Goal: Task Accomplishment & Management: Manage account settings

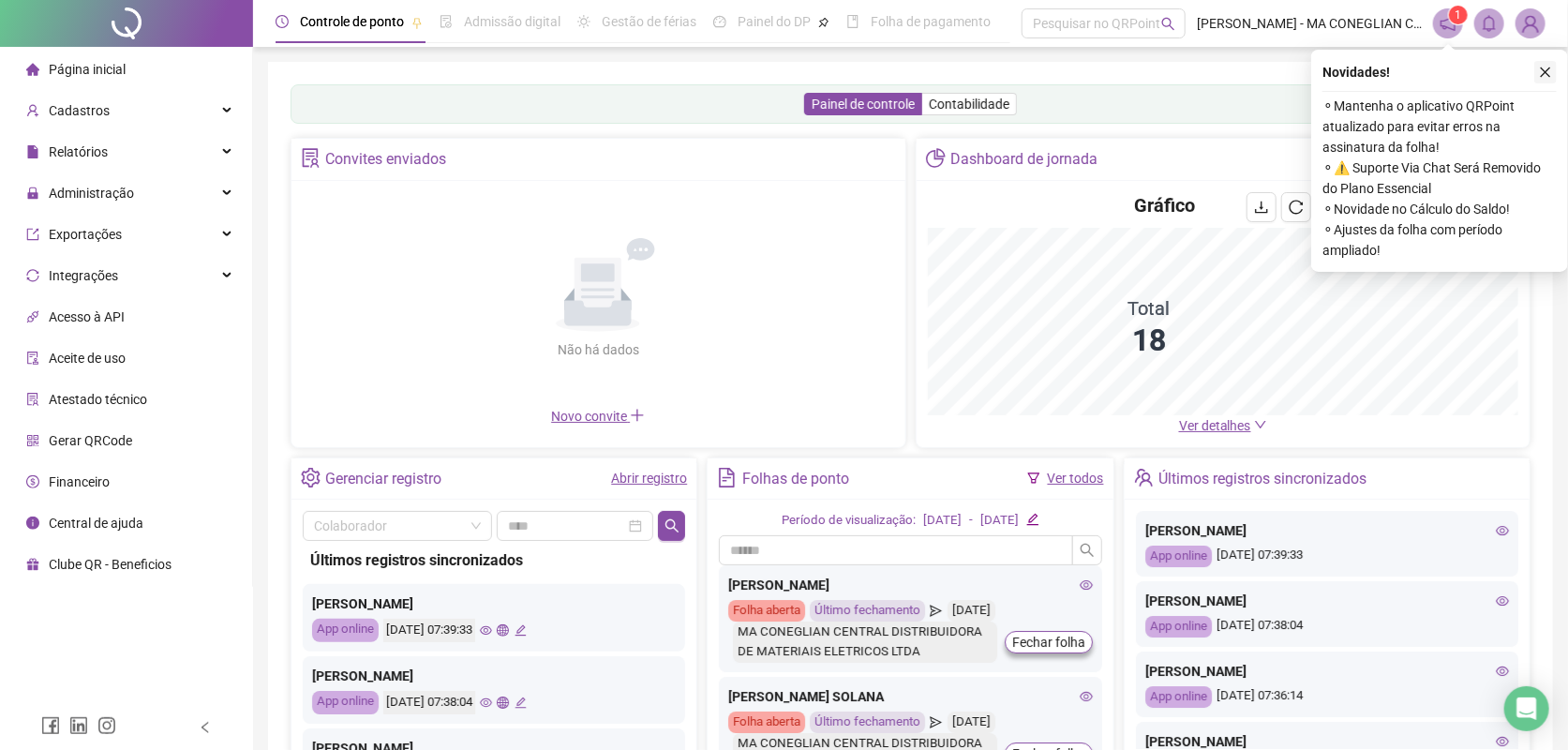
click at [1551, 70] on icon "close" at bounding box center [1545, 72] width 13 height 13
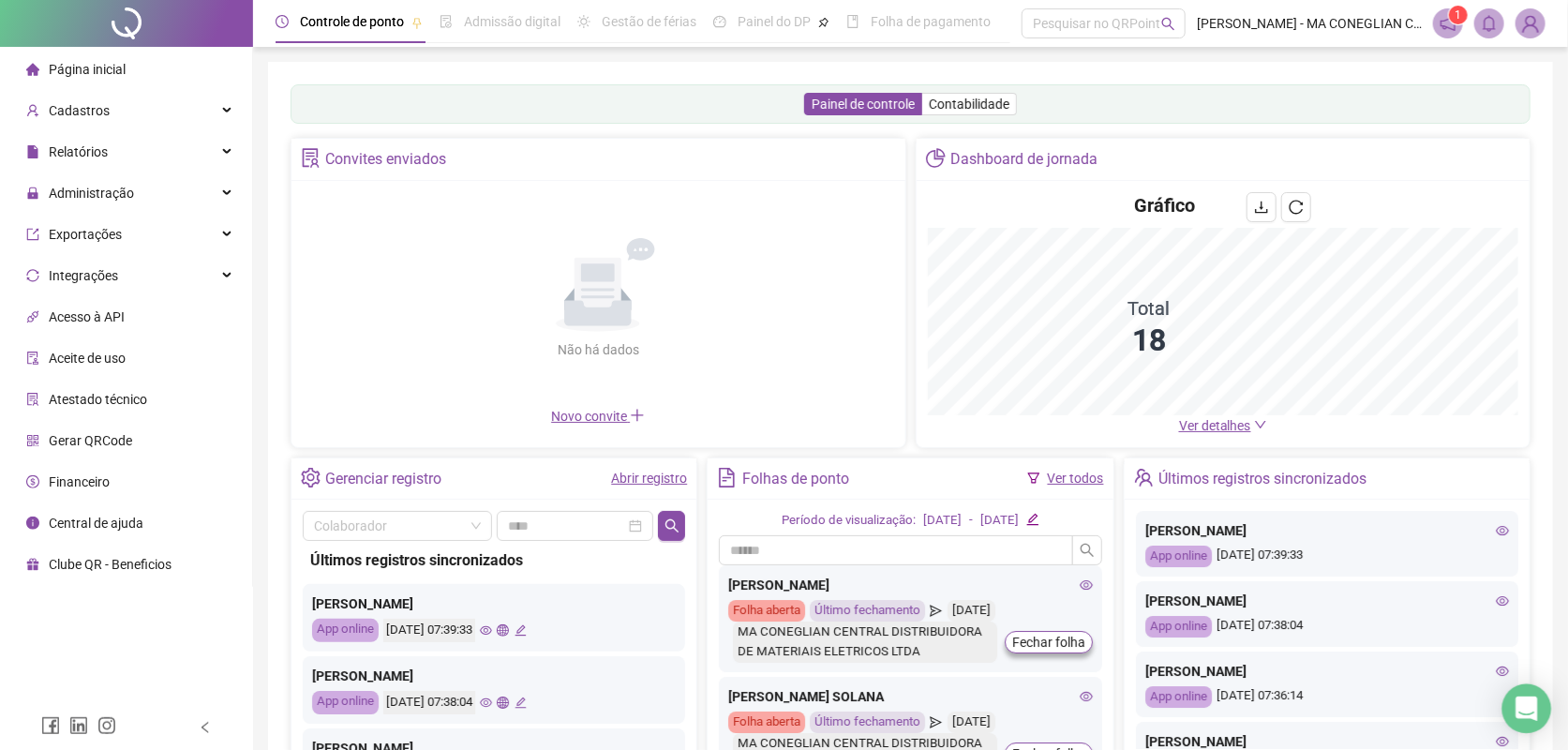
click at [1517, 706] on icon "Open Intercom Messenger" at bounding box center [1527, 709] width 25 height 25
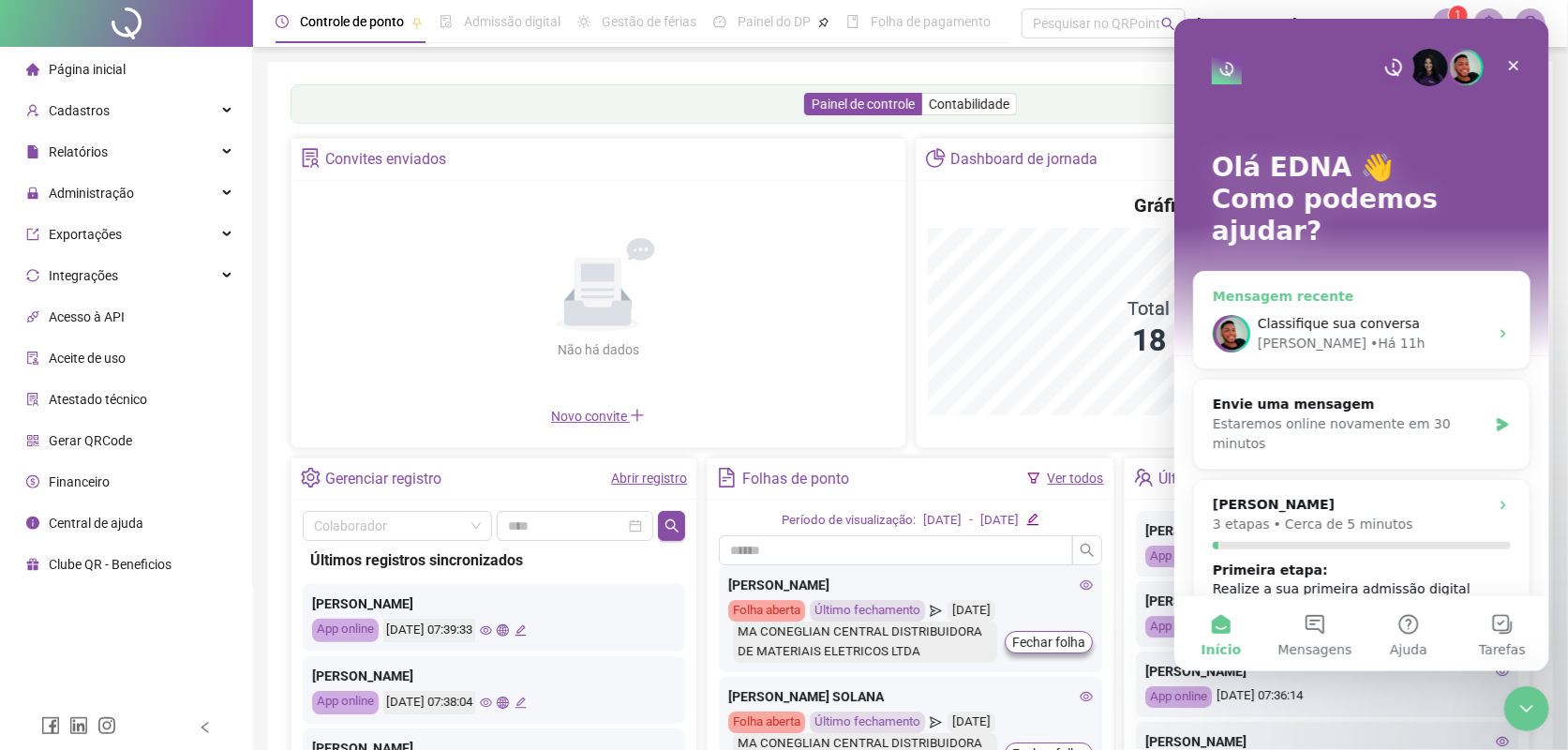
click at [1337, 316] on span "Classifique sua conversa" at bounding box center [1337, 323] width 163 height 15
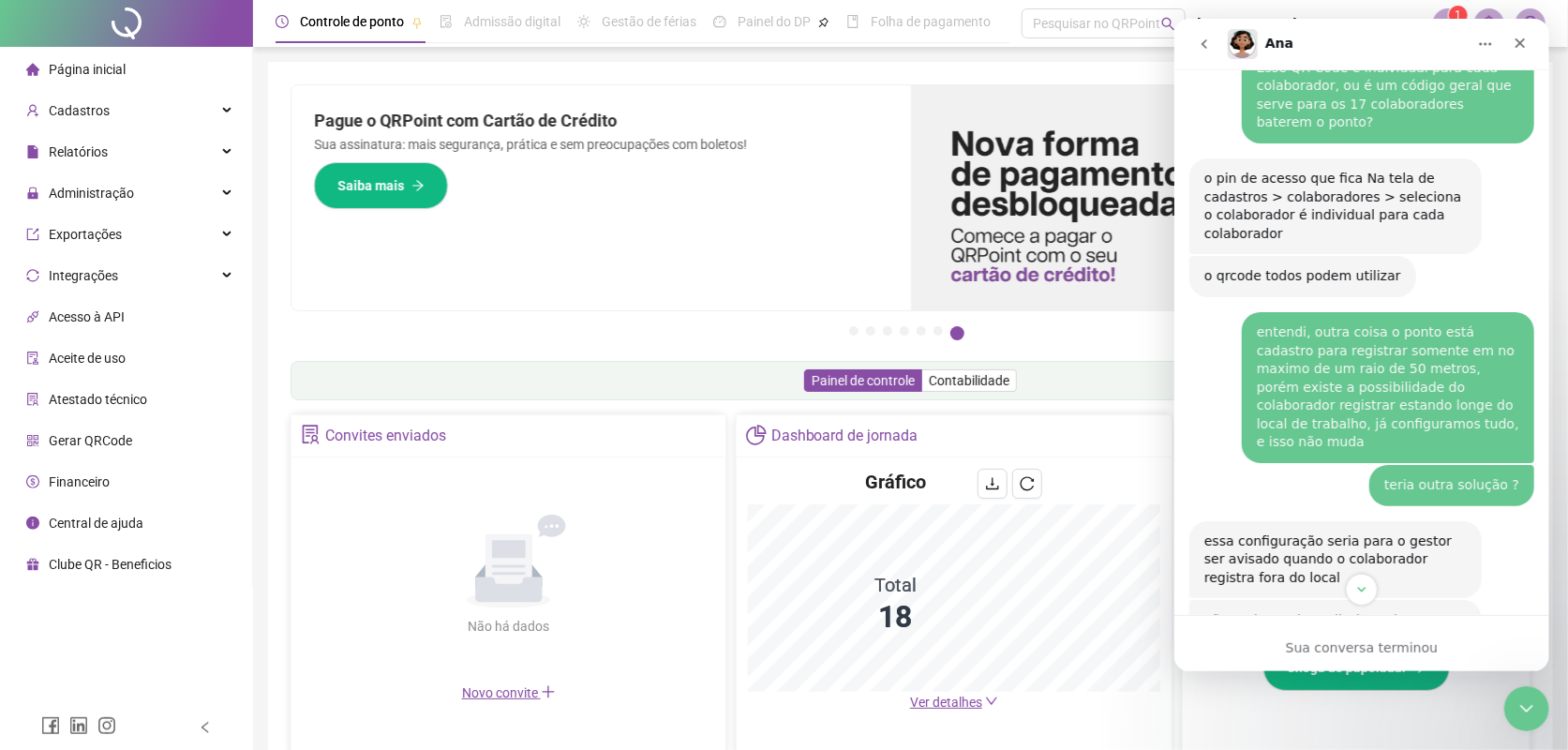
scroll to position [4263, 0]
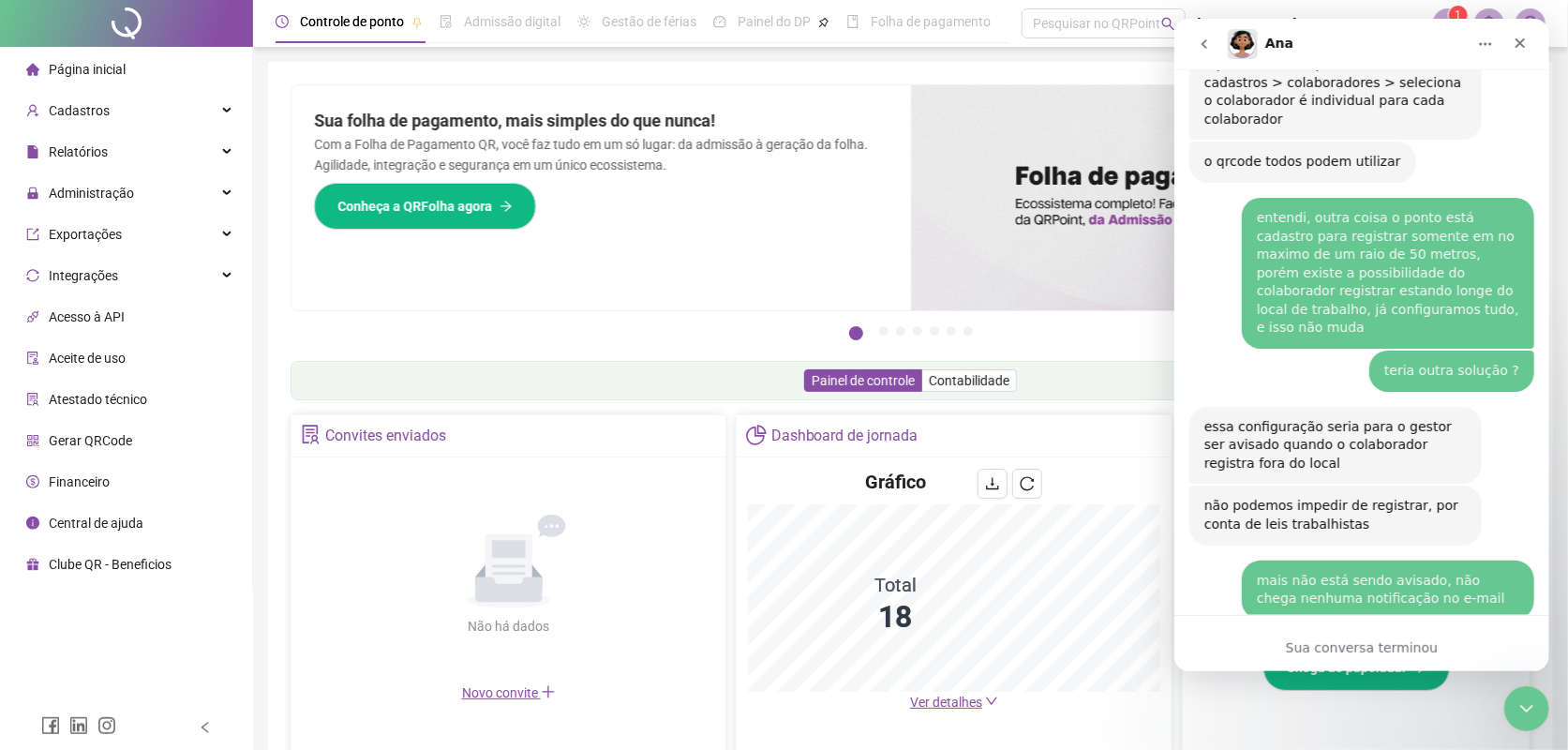
click at [1206, 43] on icon "go back" at bounding box center [1203, 44] width 15 height 15
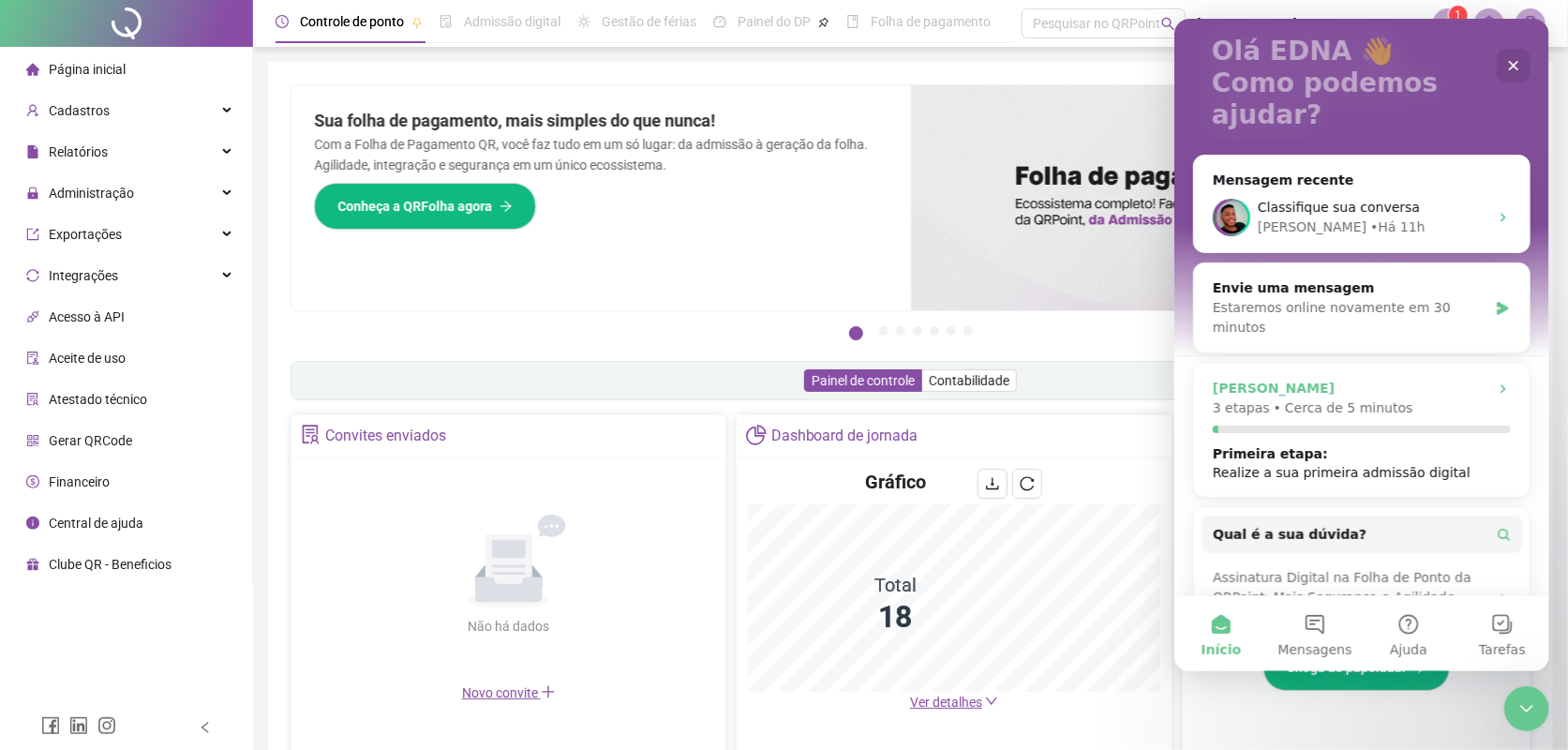
scroll to position [224, 0]
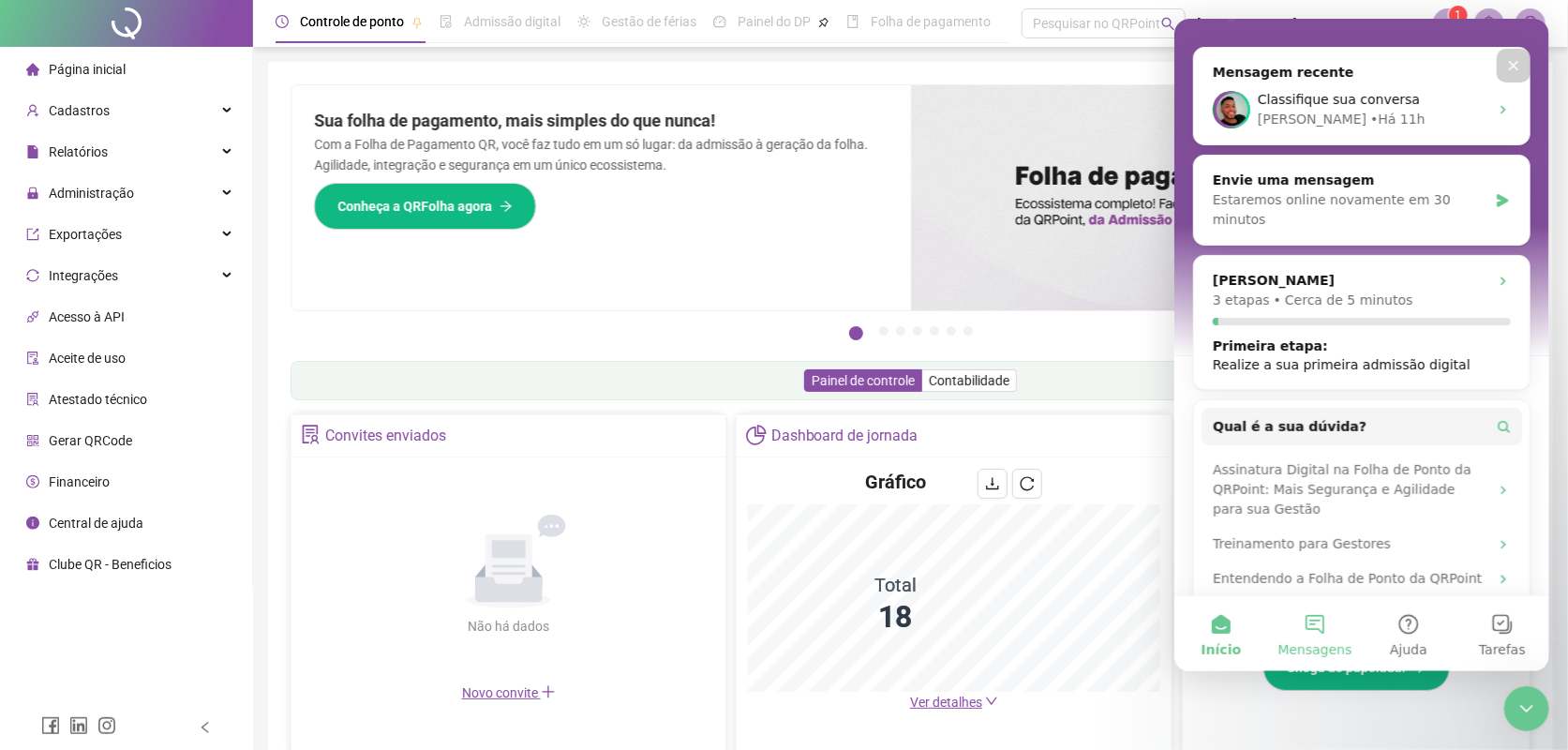
click at [1311, 625] on button "Mensagens" at bounding box center [1313, 633] width 94 height 75
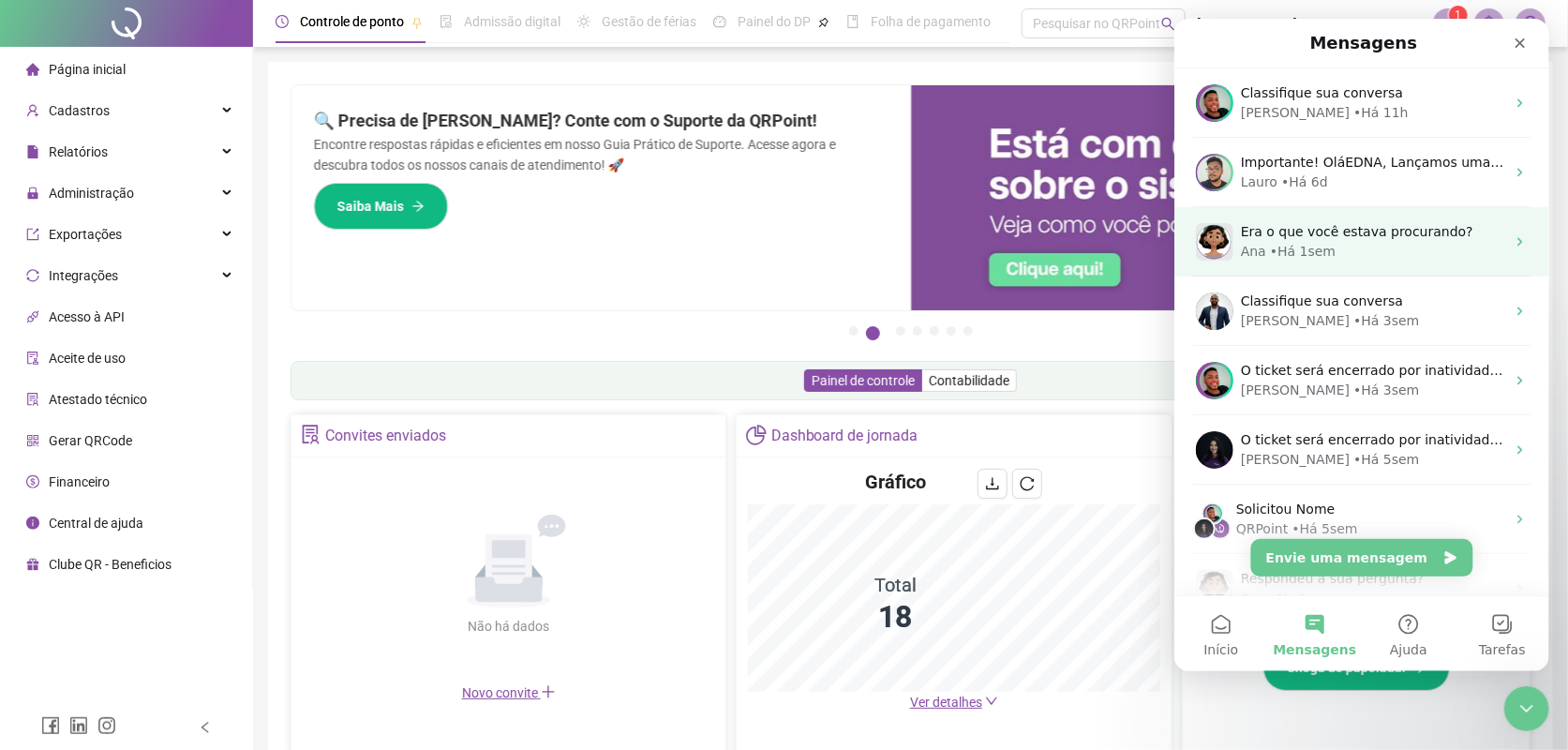
click at [1393, 247] on div "Ana • Há 1sem" at bounding box center [1372, 251] width 264 height 20
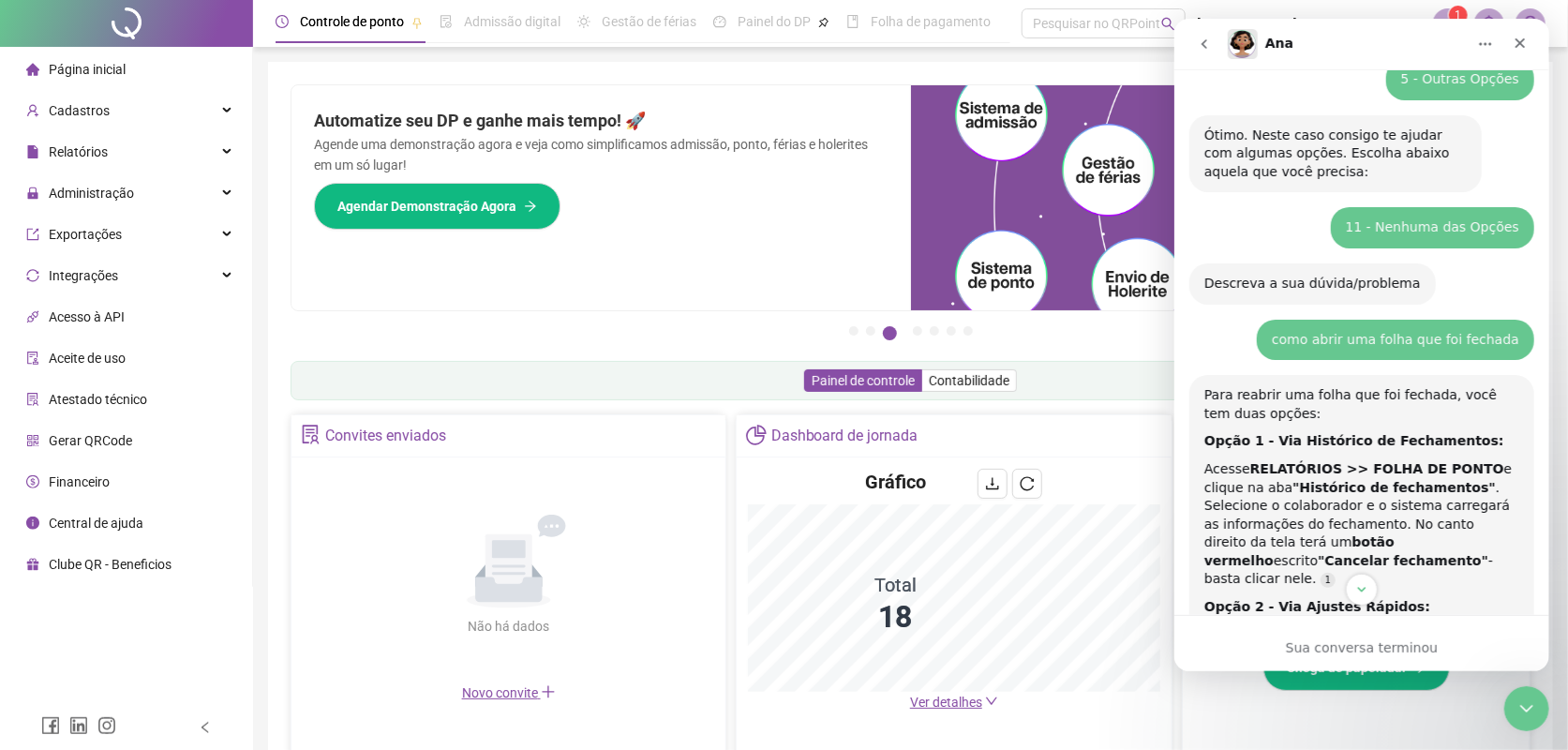
scroll to position [268, 0]
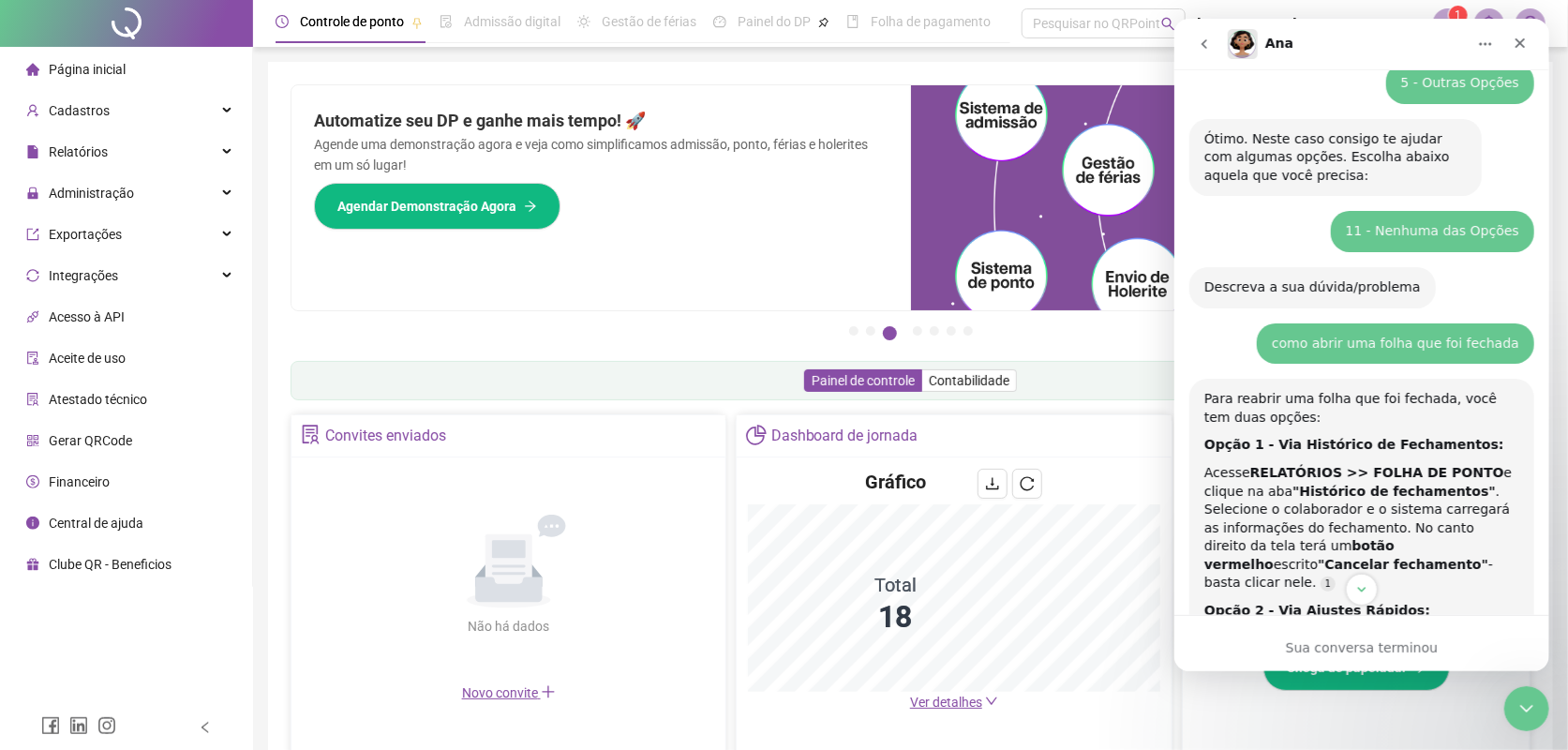
click at [1204, 46] on icon "go back" at bounding box center [1203, 44] width 6 height 10
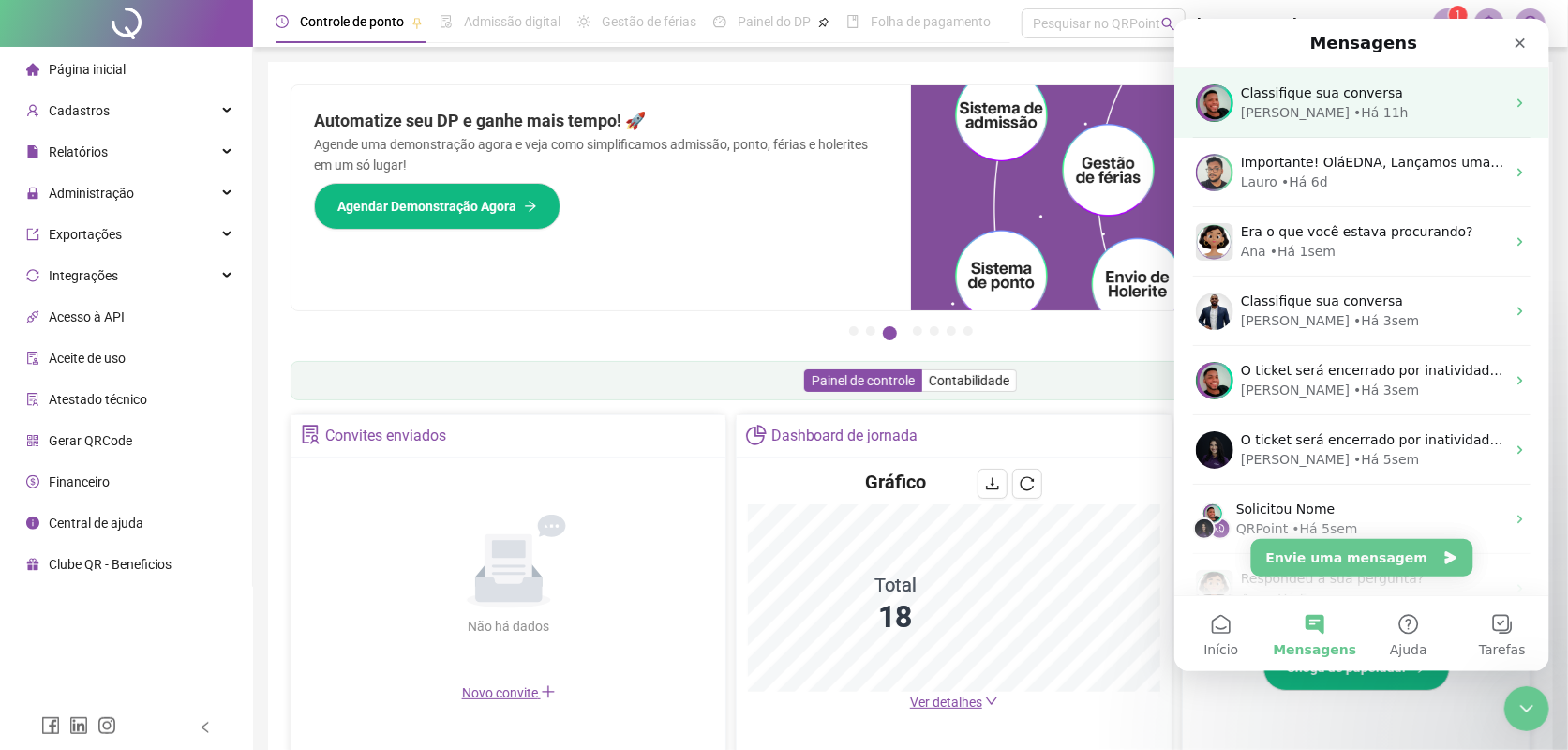
click at [1263, 126] on div "Classifique sua conversa [PERSON_NAME] • Há 11h" at bounding box center [1361, 103] width 374 height 69
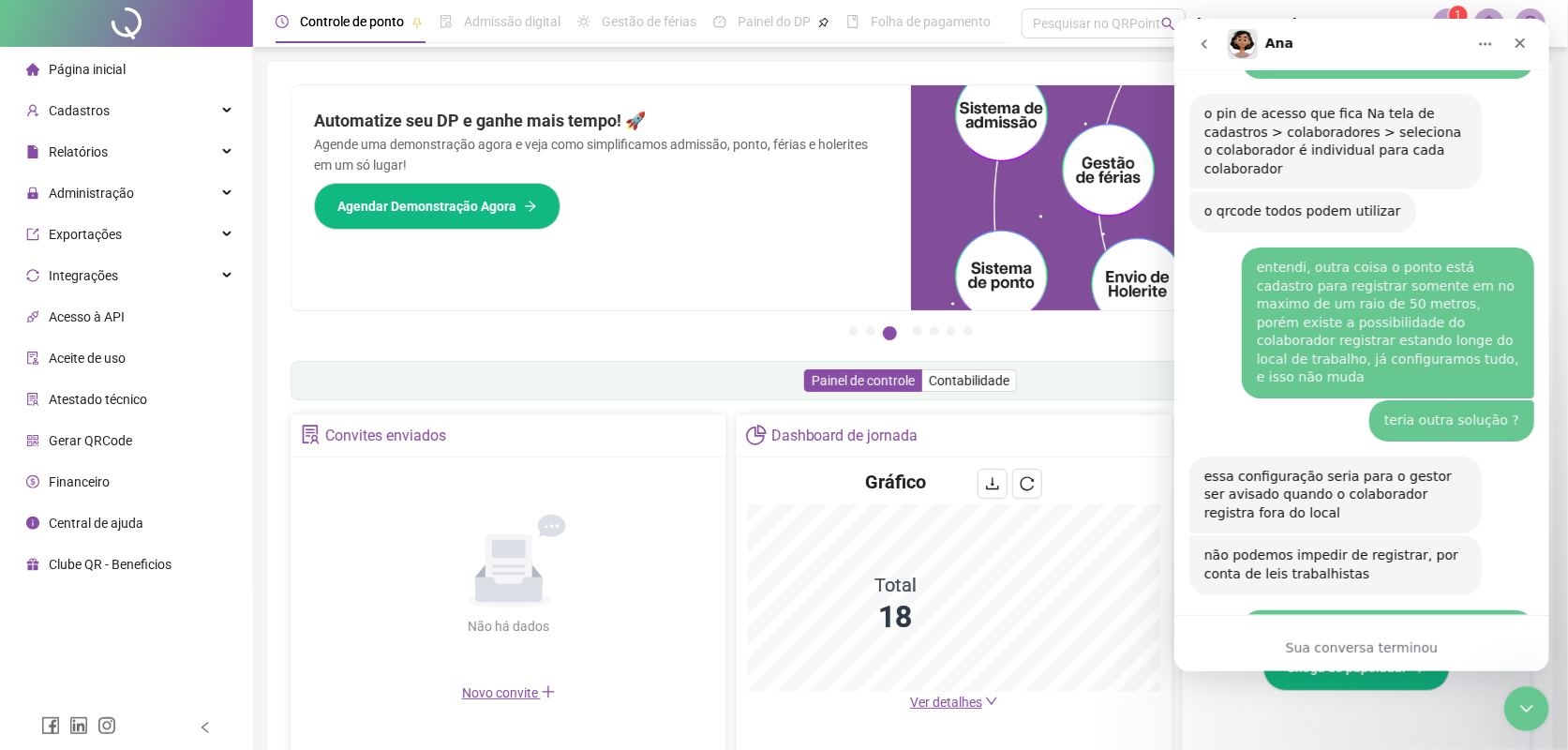
scroll to position [4263, 0]
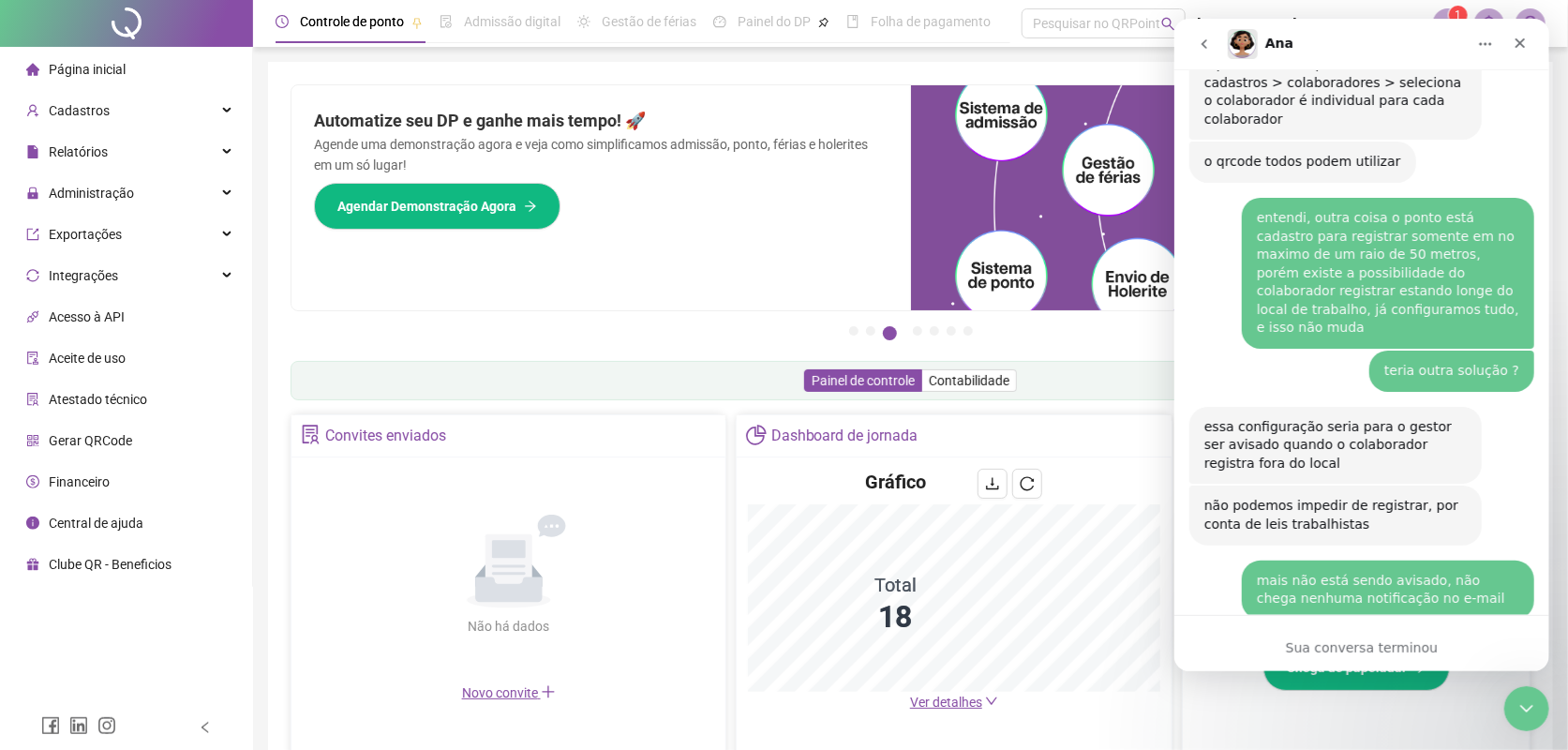
click at [1199, 62] on nav "Ana" at bounding box center [1361, 44] width 374 height 50
click at [1201, 55] on button "go back" at bounding box center [1203, 44] width 35 height 35
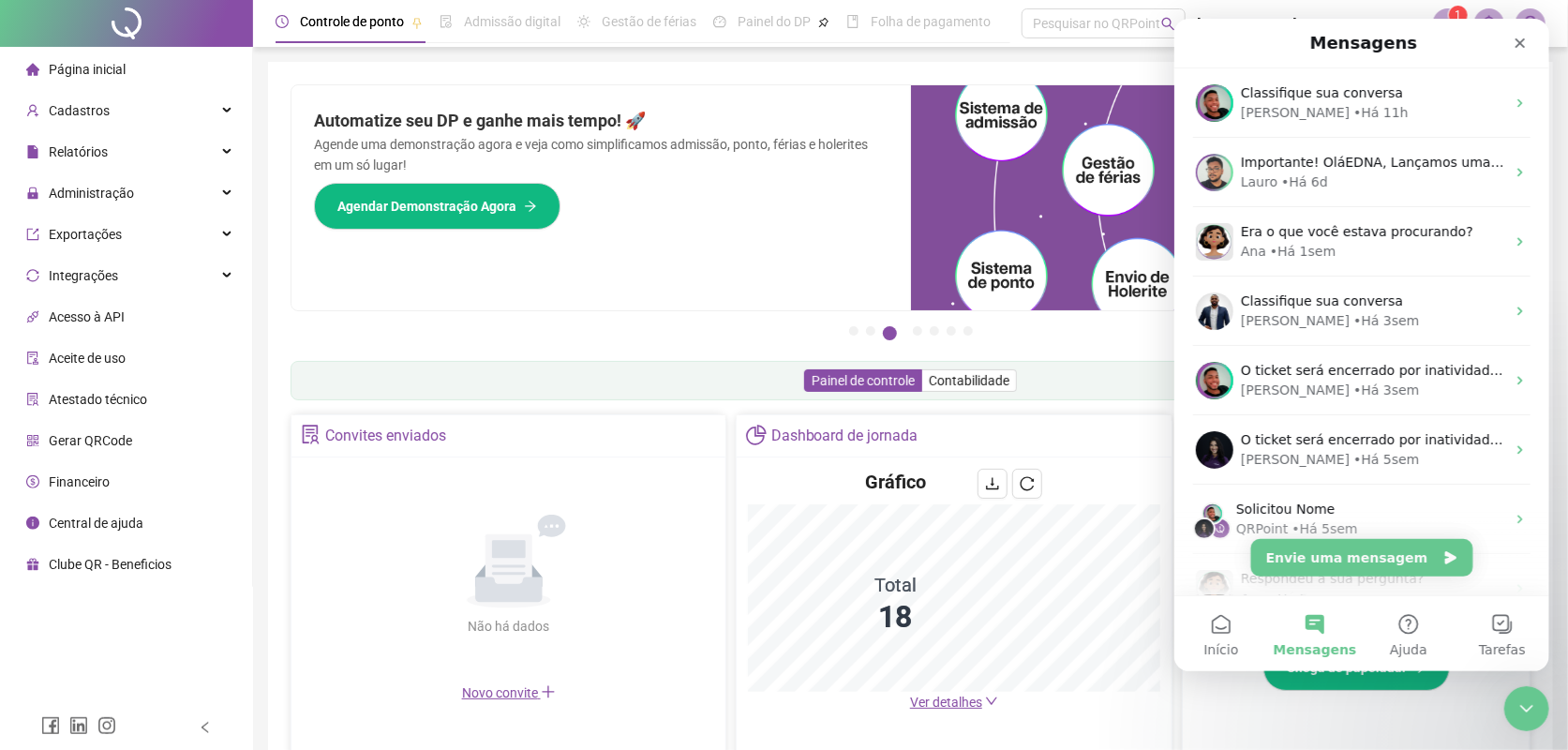
scroll to position [0, 0]
click at [1507, 44] on div "Fechar" at bounding box center [1520, 44] width 34 height 34
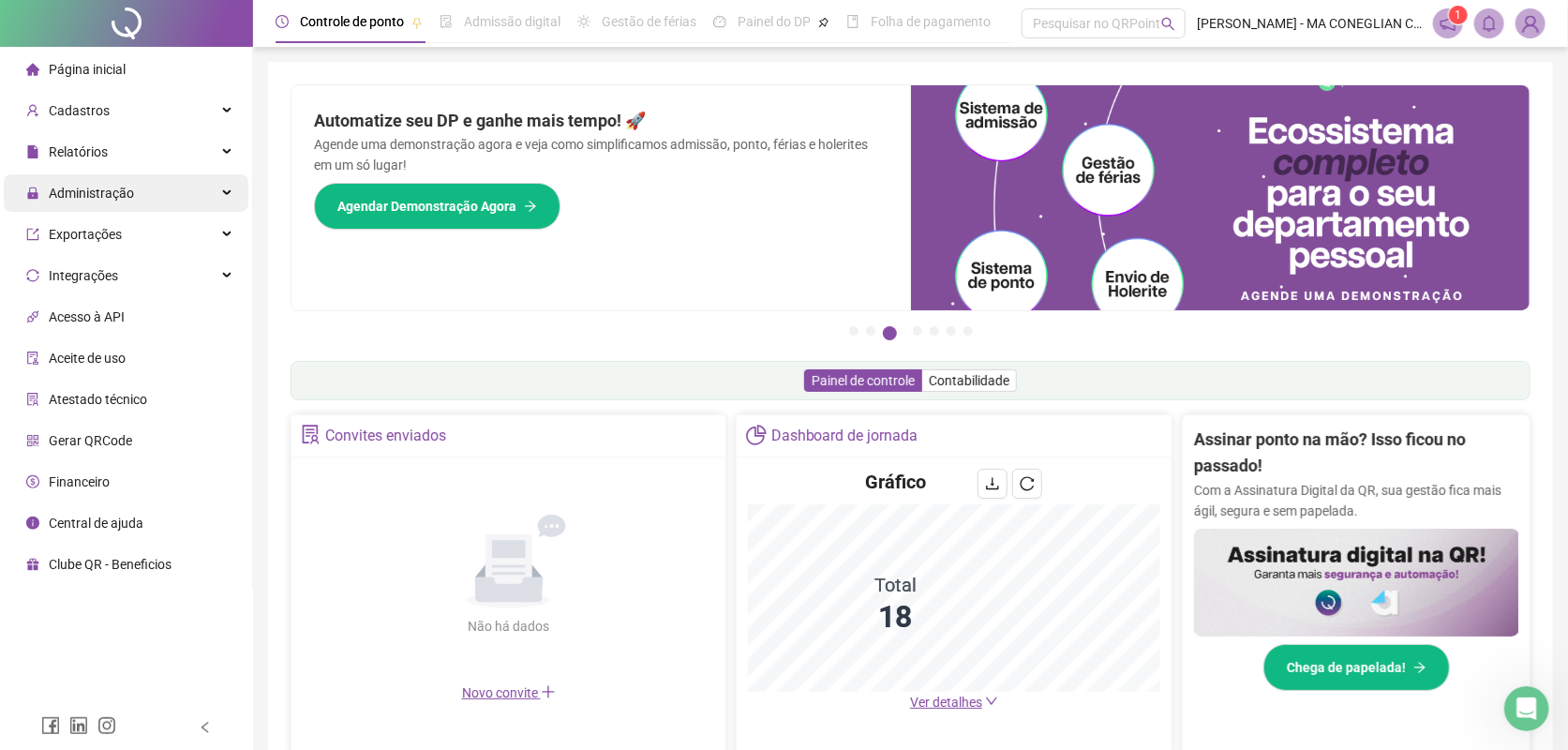
click at [179, 193] on div "Administração" at bounding box center [125, 192] width 244 height 37
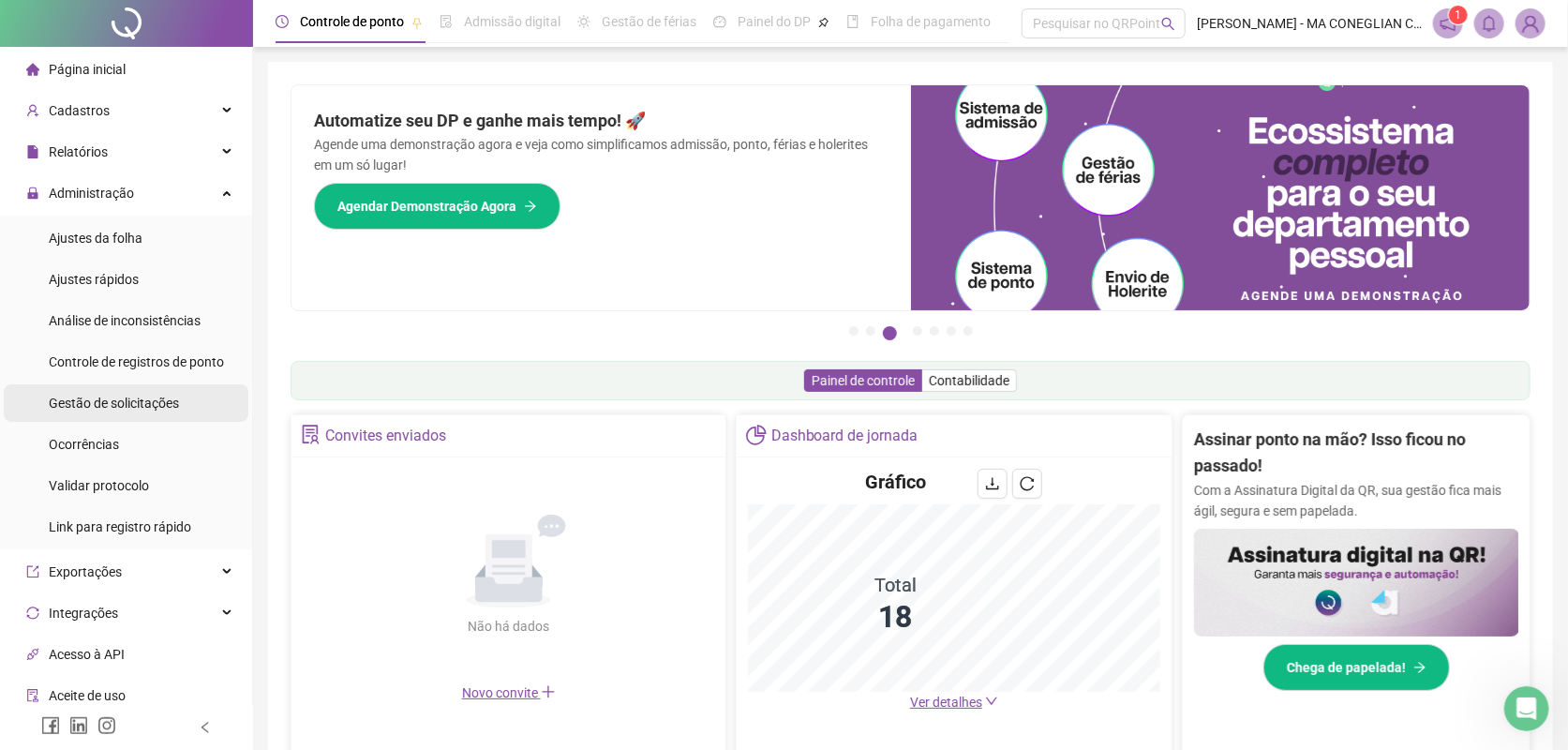
click at [182, 394] on li "Gestão de solicitações" at bounding box center [125, 402] width 244 height 37
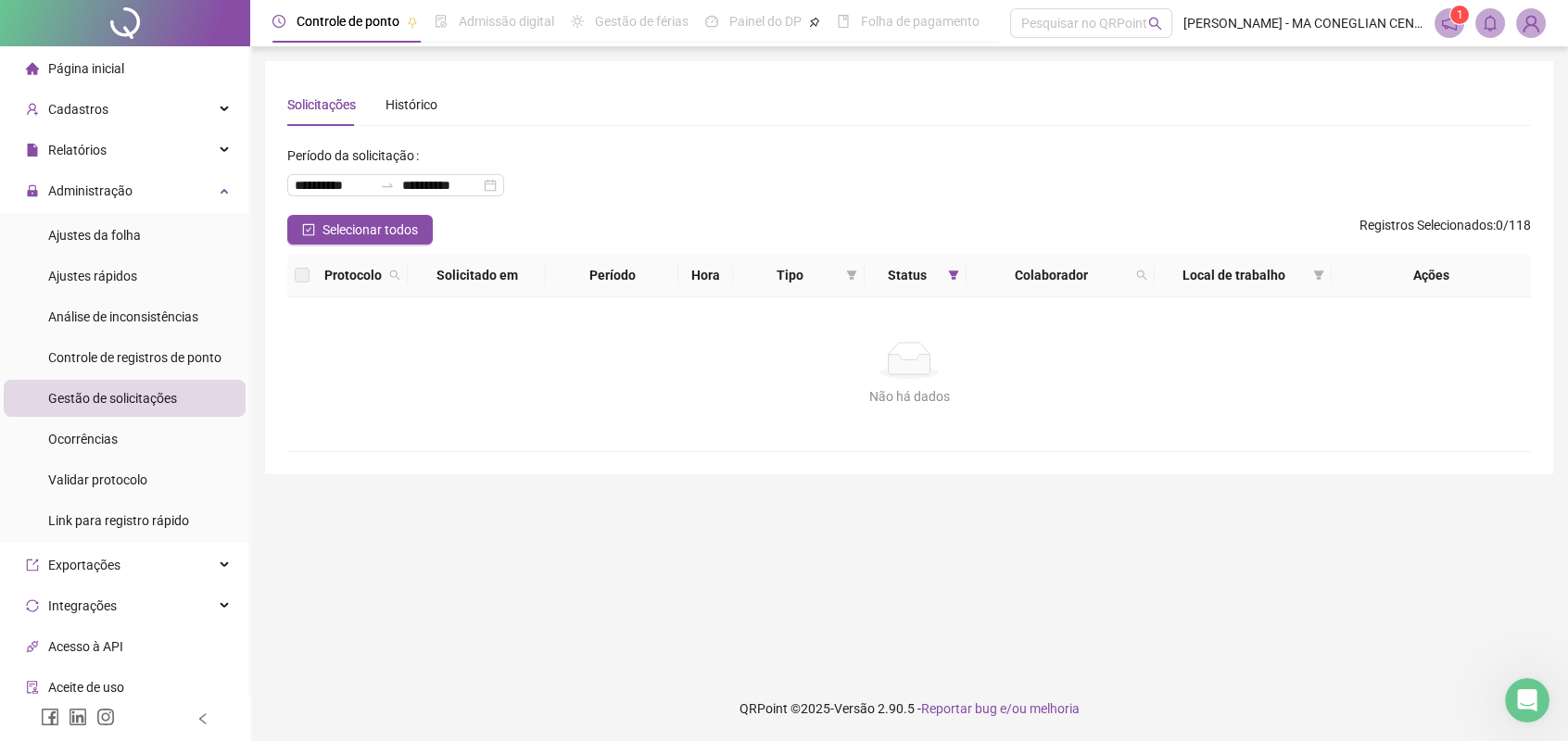
drag, startPoint x: 160, startPoint y: 33, endPoint x: 182, endPoint y: 47, distance: 26.1
click at [160, 33] on div at bounding box center [125, 23] width 250 height 46
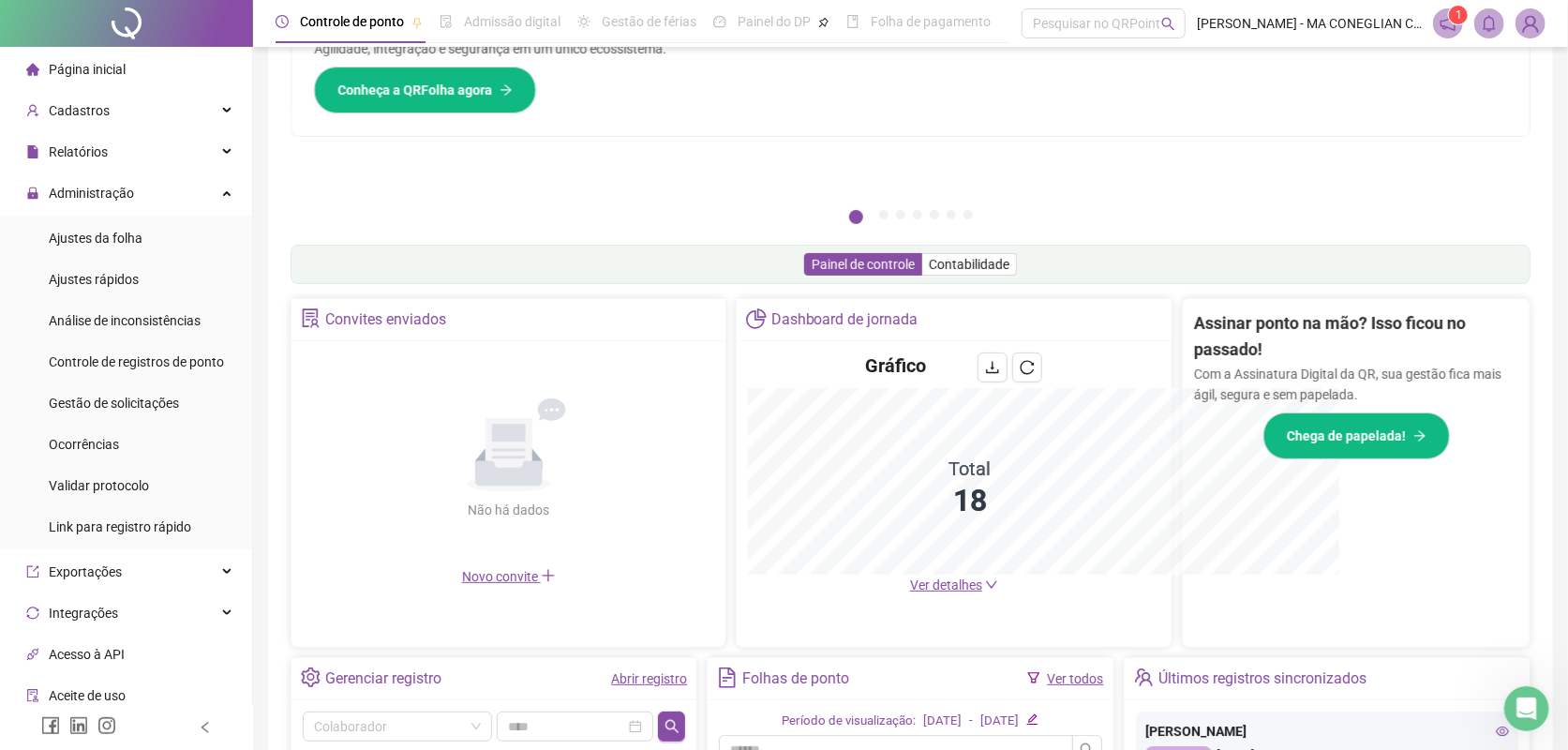
scroll to position [393, 0]
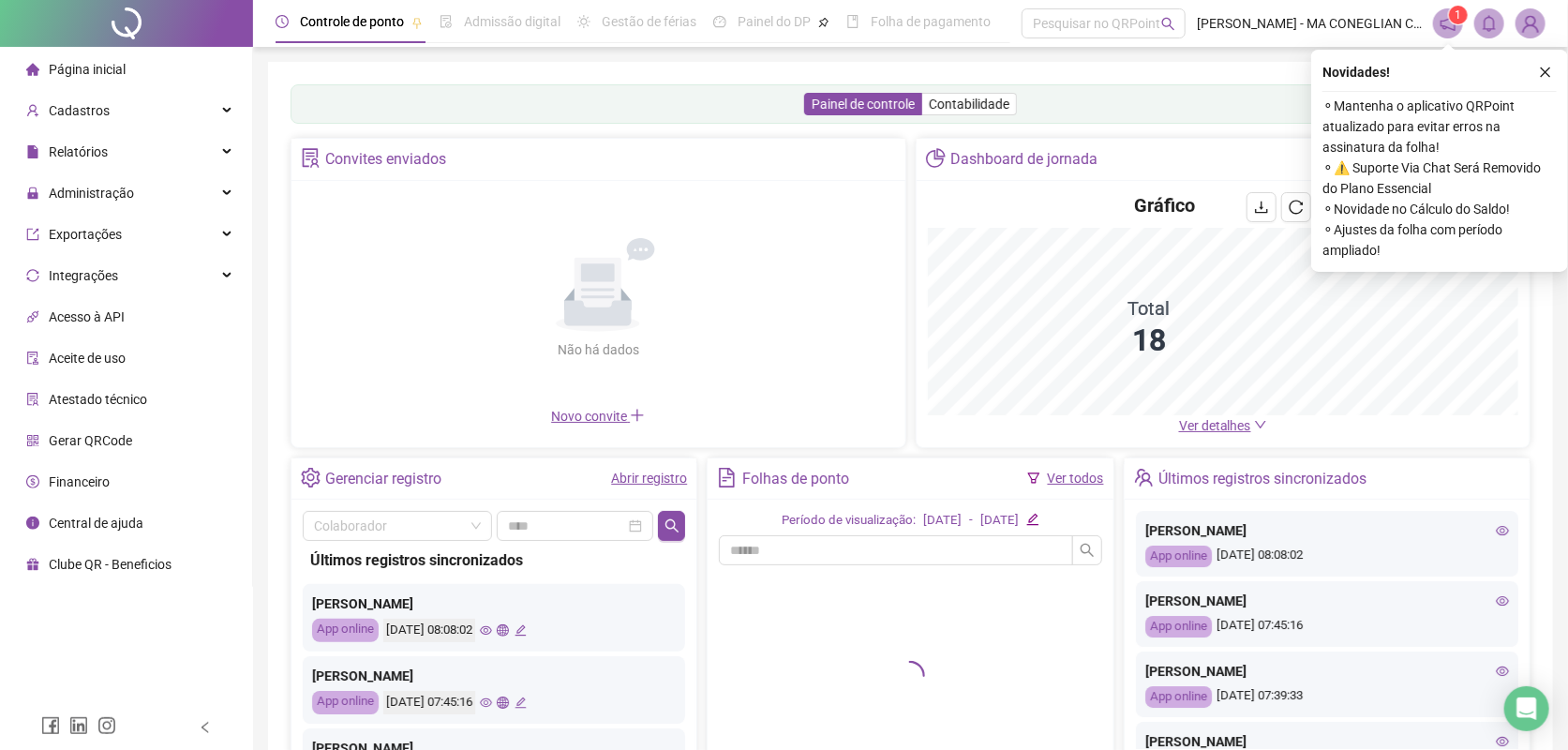
click at [1529, 61] on div "Novidades !" at bounding box center [1440, 72] width 235 height 23
click at [1540, 73] on icon "close" at bounding box center [1545, 72] width 13 height 13
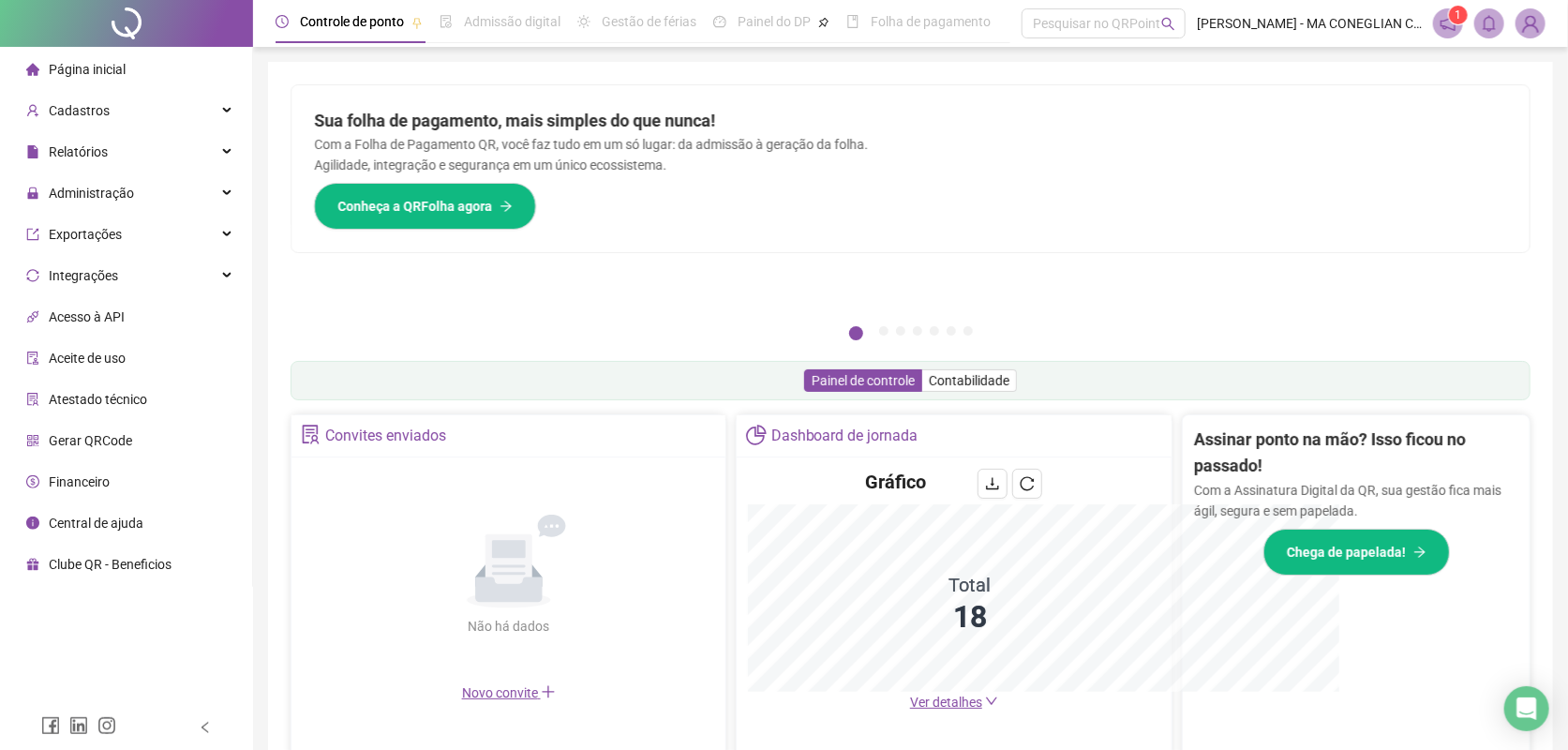
click at [1543, 79] on div "Pague o QRPoint com Cartão de Crédito Sua assinatura: mais segurança, prática e…" at bounding box center [910, 601] width 1285 height 1078
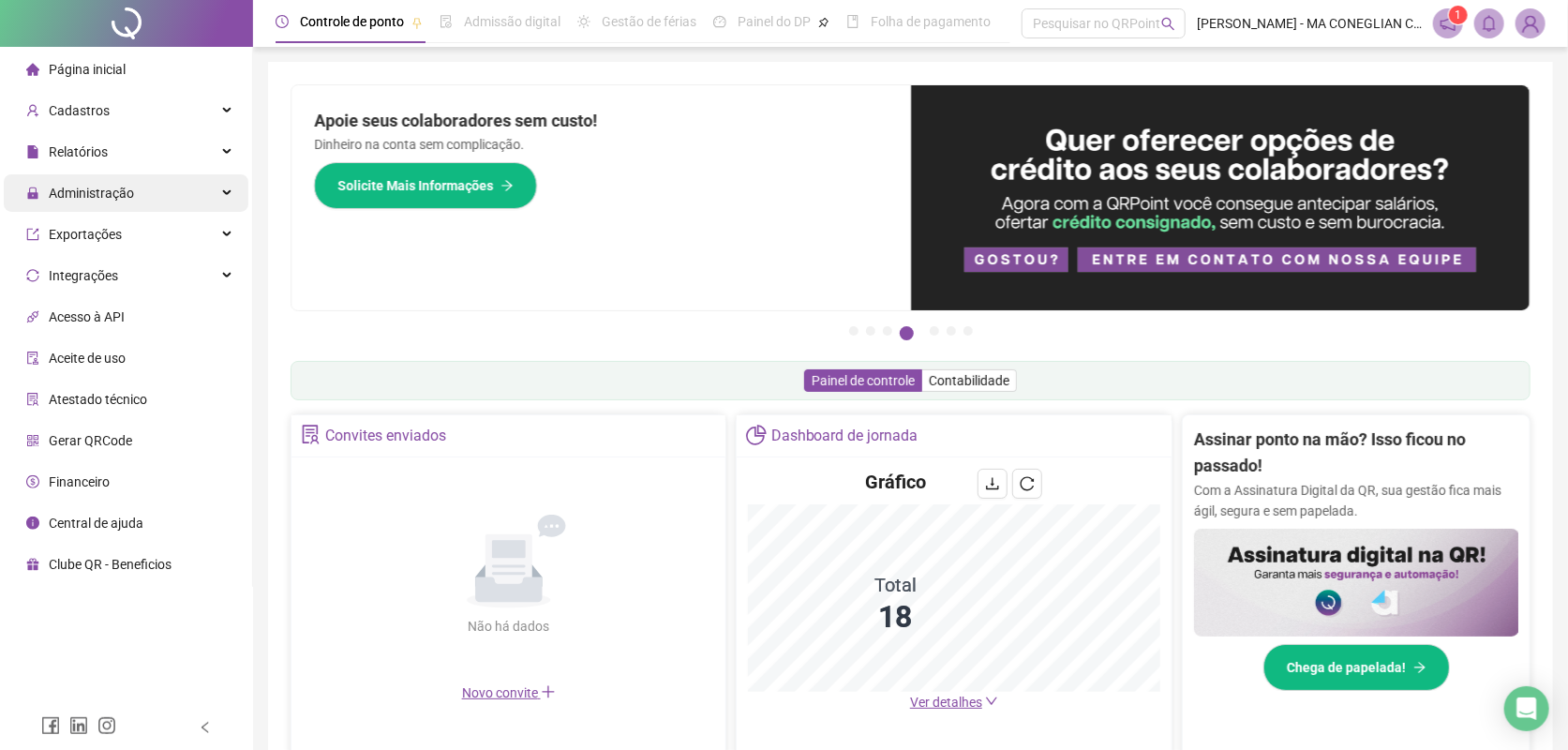
click at [132, 181] on div "Administração" at bounding box center [125, 192] width 244 height 37
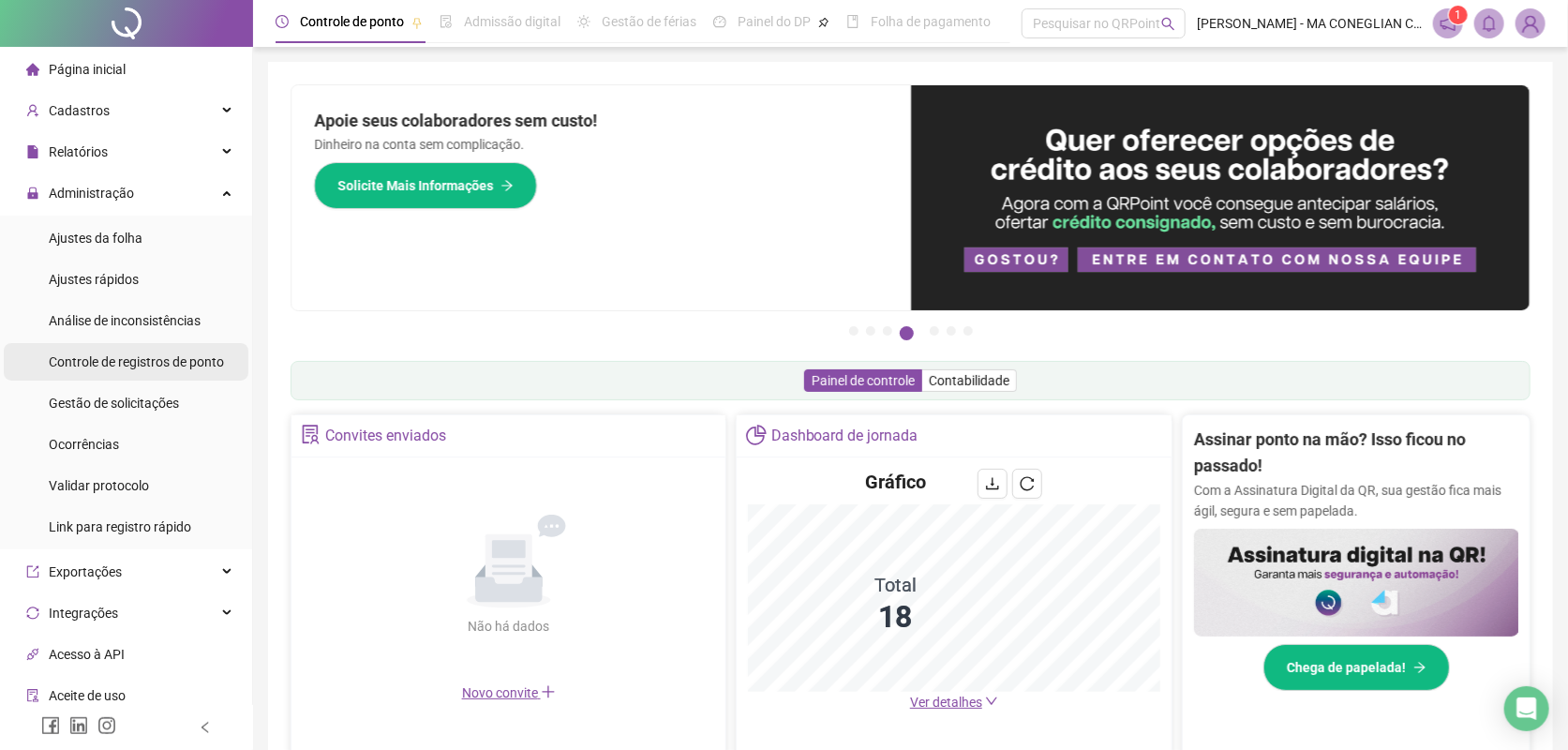
drag, startPoint x: 167, startPoint y: 398, endPoint x: 161, endPoint y: 369, distance: 29.6
click at [166, 395] on span "Gestão de solicitações" at bounding box center [113, 403] width 130 height 15
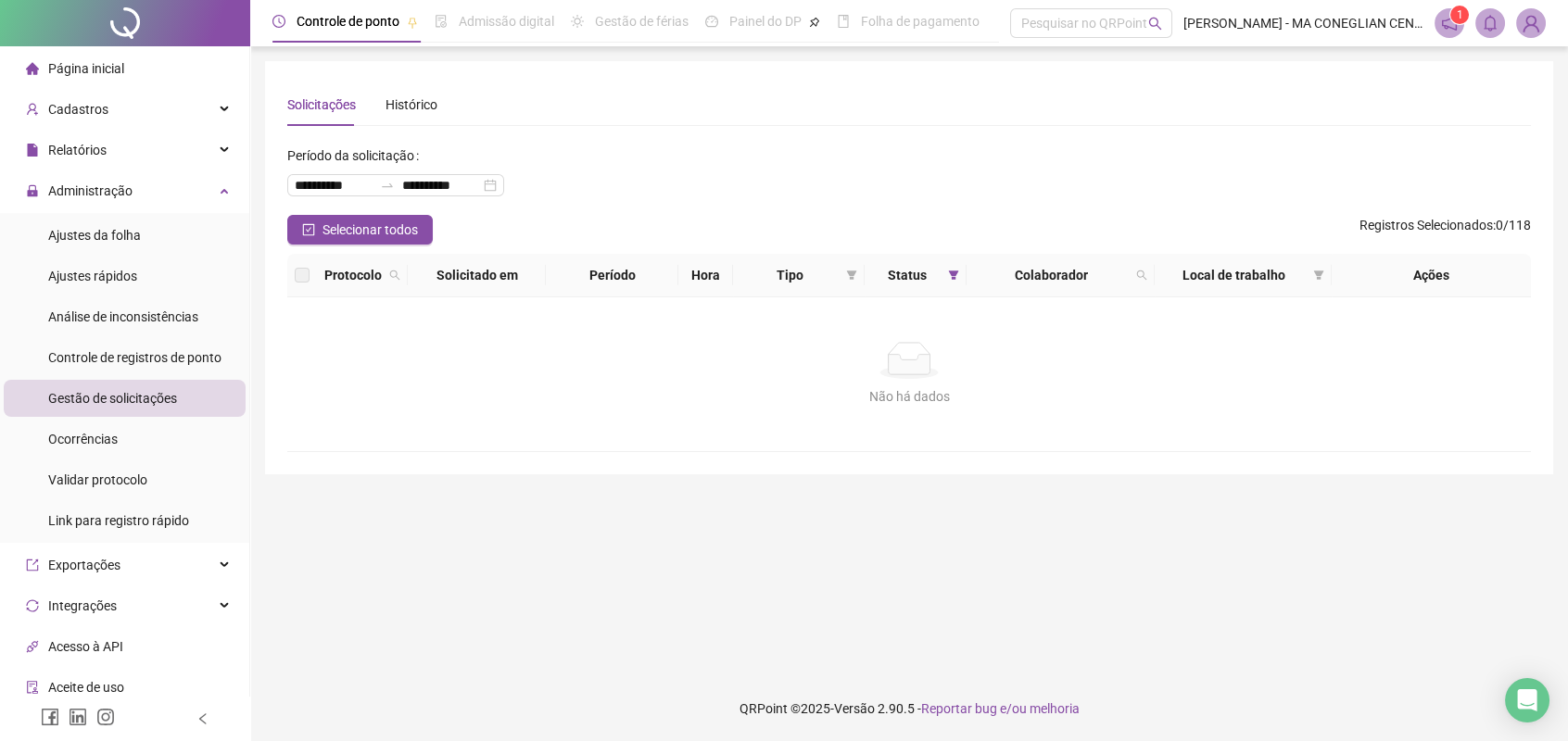
click at [151, 10] on div at bounding box center [125, 23] width 250 height 46
